Goal: Find contact information: Find contact information

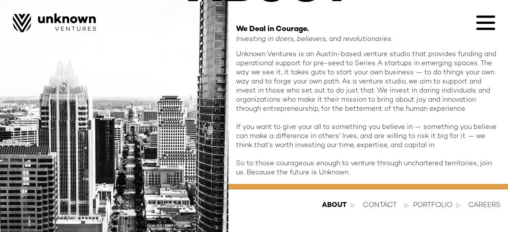
scroll to position [92, 0]
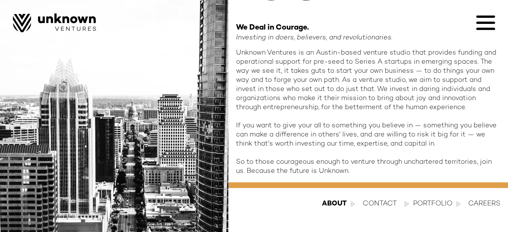
click at [328, 203] on div "about" at bounding box center [334, 203] width 25 height 9
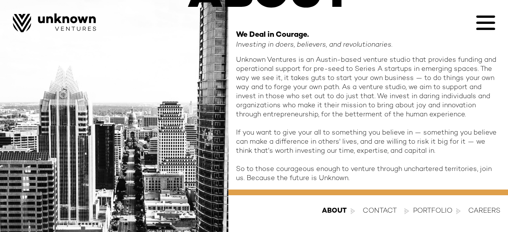
scroll to position [92, 0]
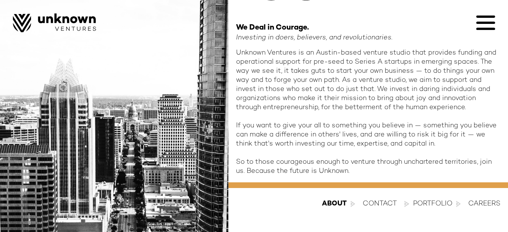
click at [429, 204] on div "Portfolio" at bounding box center [432, 203] width 39 height 9
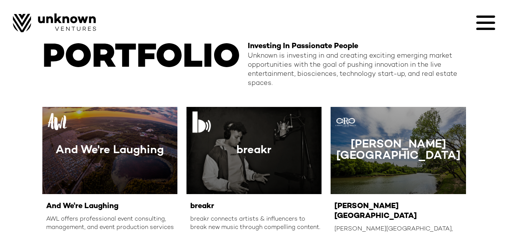
click at [481, 25] on icon at bounding box center [485, 22] width 19 height 19
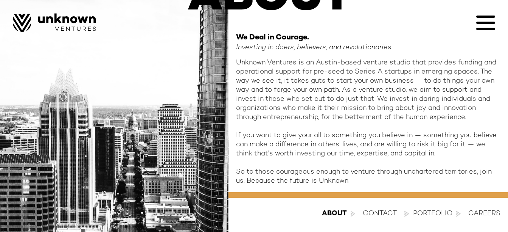
scroll to position [92, 0]
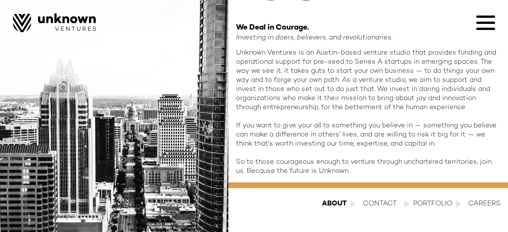
click at [382, 204] on div "contact" at bounding box center [380, 203] width 34 height 9
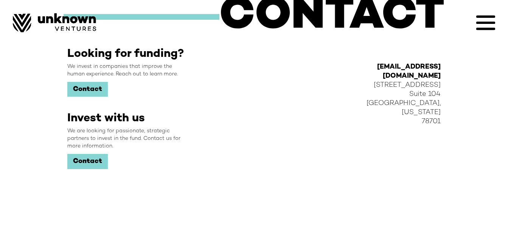
scroll to position [46, 0]
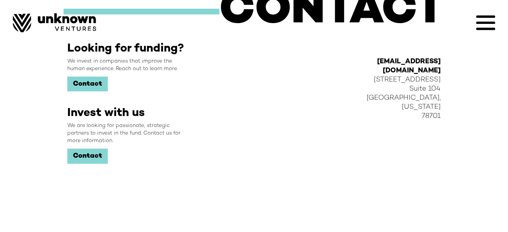
click at [484, 22] on icon at bounding box center [485, 23] width 19 height 2
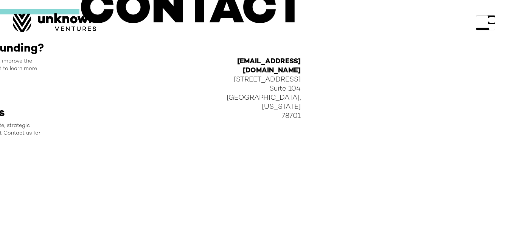
click at [483, 21] on div at bounding box center [485, 22] width 19 height 19
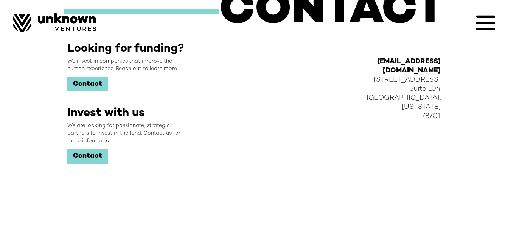
click at [86, 84] on link "Contact" at bounding box center [87, 83] width 40 height 15
click at [491, 22] on icon at bounding box center [485, 23] width 19 height 2
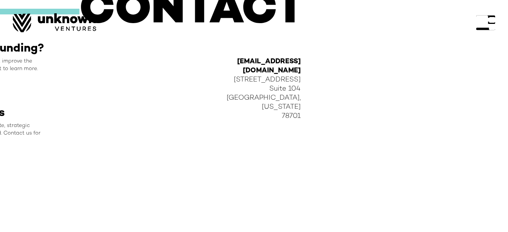
click at [488, 22] on div at bounding box center [485, 22] width 19 height 19
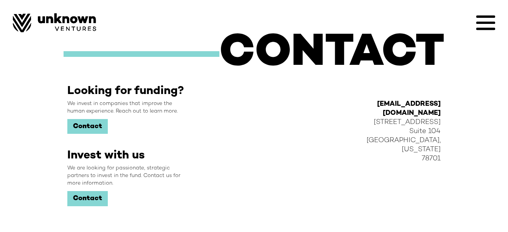
scroll to position [3, 0]
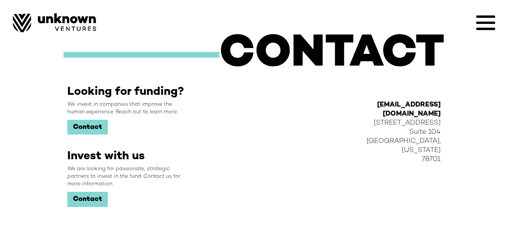
click at [77, 123] on link "Contact" at bounding box center [87, 127] width 40 height 15
